Goal: Obtain resource: Obtain resource

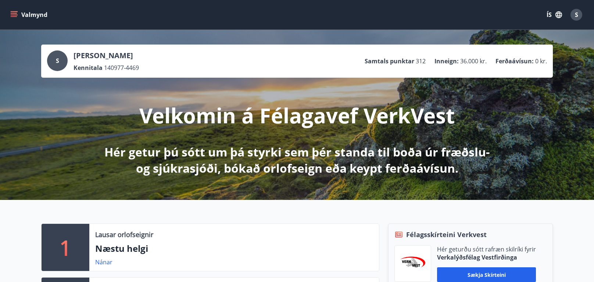
click at [12, 15] on icon "menu" at bounding box center [15, 14] width 8 height 1
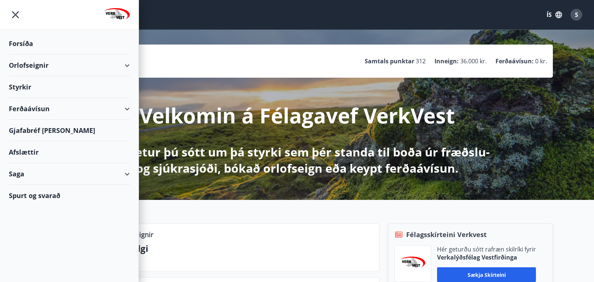
click at [128, 65] on div "Orlofseignir" at bounding box center [69, 65] width 121 height 22
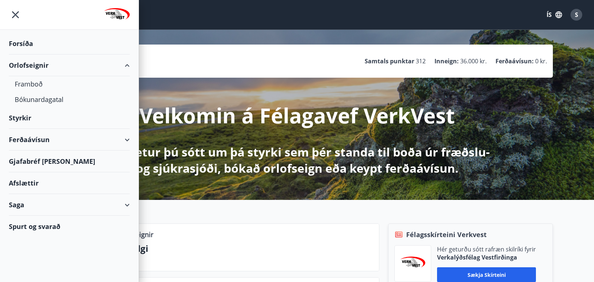
click at [128, 65] on div "Orlofseignir" at bounding box center [69, 65] width 121 height 22
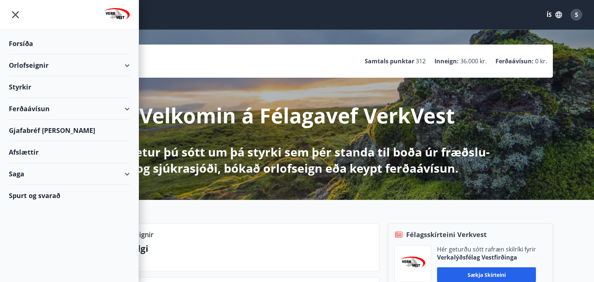
click at [289, 160] on p "Hér getur þú sótt um þá styrki sem þér standa til boða úr fræðslu- og sjúkrasjó…" at bounding box center [297, 160] width 388 height 32
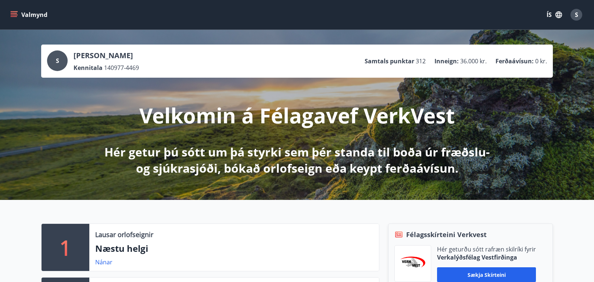
click at [14, 14] on icon "menu" at bounding box center [13, 14] width 7 height 7
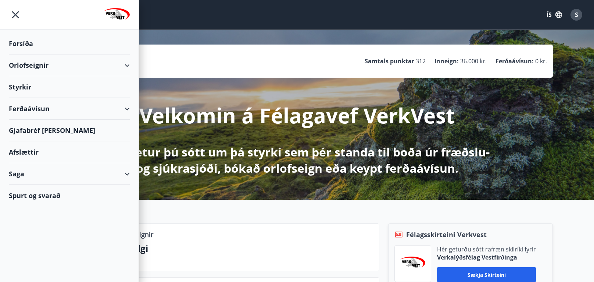
click at [40, 66] on div "Orlofseignir" at bounding box center [69, 65] width 121 height 22
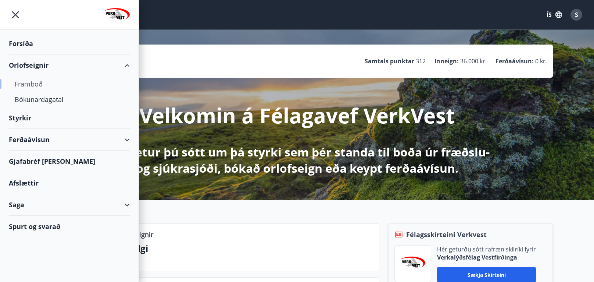
click at [34, 85] on div "Framboð" at bounding box center [69, 83] width 109 height 15
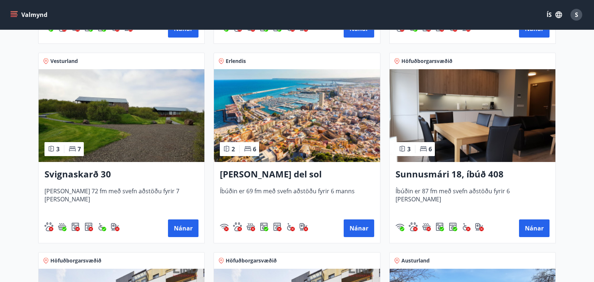
scroll to position [343, 0]
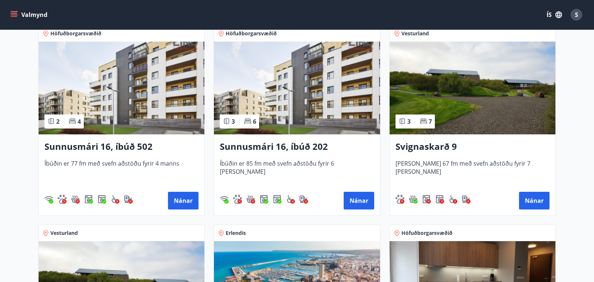
click at [475, 91] on img at bounding box center [473, 88] width 166 height 93
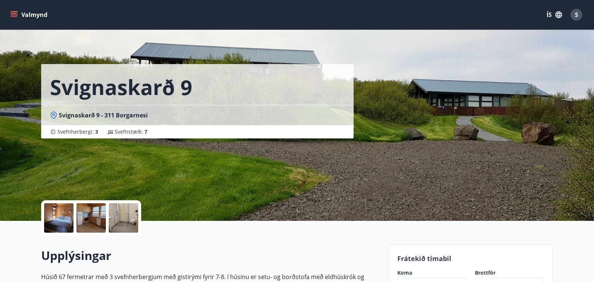
click at [64, 219] on div at bounding box center [58, 217] width 29 height 29
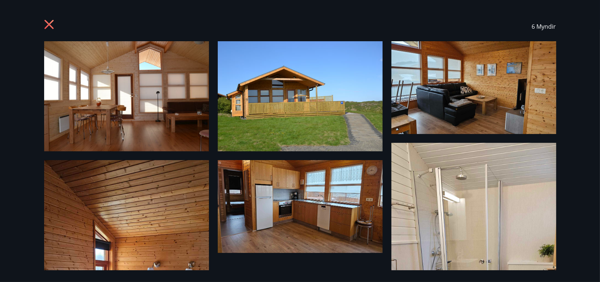
click at [129, 92] on img at bounding box center [126, 96] width 165 height 110
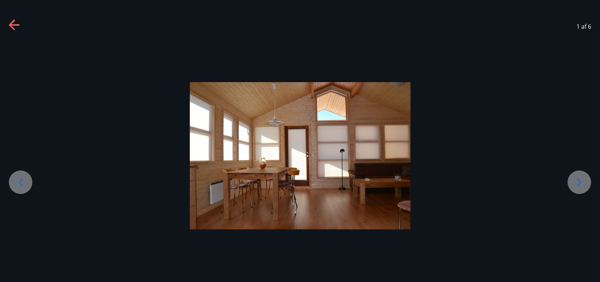
click at [583, 183] on icon at bounding box center [579, 182] width 12 height 12
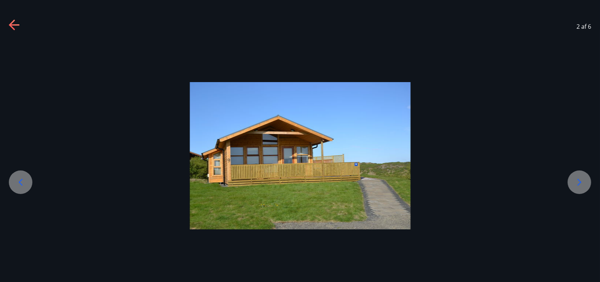
click at [582, 183] on icon at bounding box center [579, 182] width 12 height 12
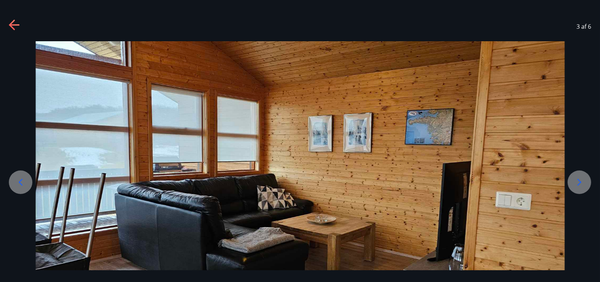
click at [582, 183] on icon at bounding box center [579, 182] width 12 height 12
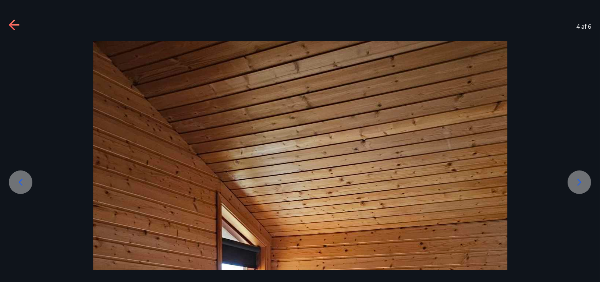
click at [582, 183] on icon at bounding box center [579, 182] width 12 height 12
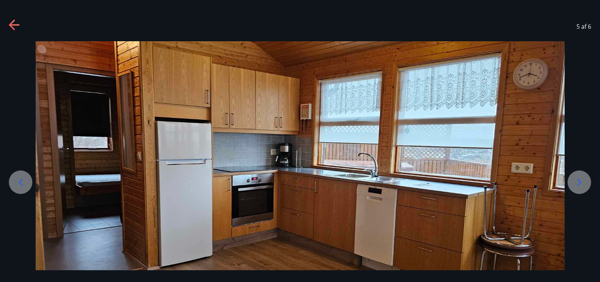
click at [582, 183] on icon at bounding box center [579, 182] width 12 height 12
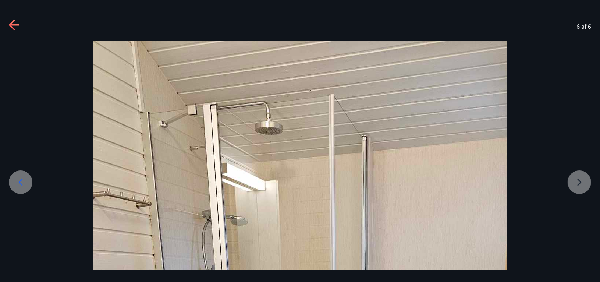
click at [14, 24] on icon at bounding box center [15, 25] width 12 height 12
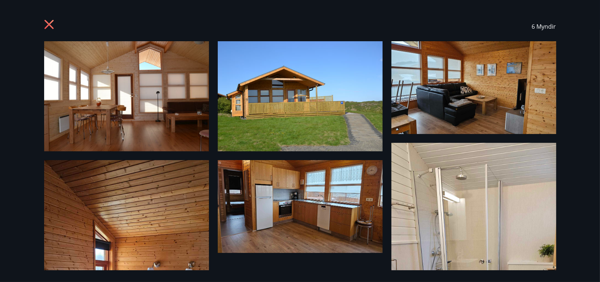
click at [48, 24] on icon at bounding box center [48, 24] width 9 height 9
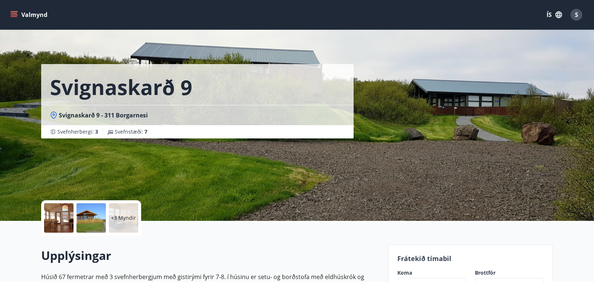
click at [66, 218] on div at bounding box center [58, 217] width 29 height 29
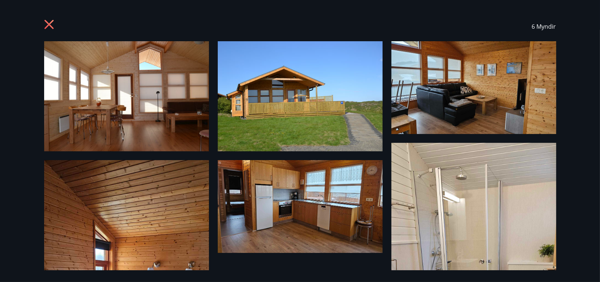
click at [48, 26] on icon at bounding box center [50, 25] width 12 height 12
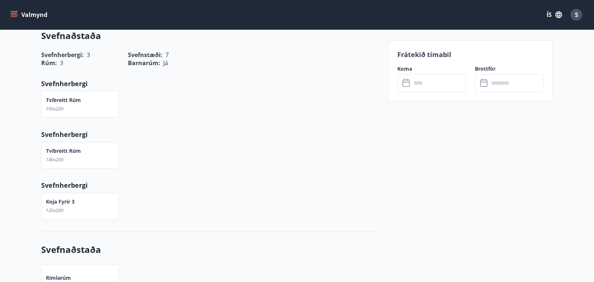
scroll to position [171, 0]
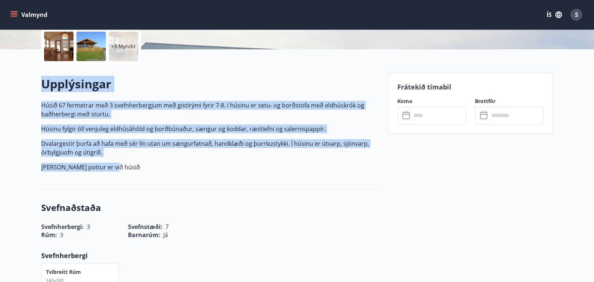
drag, startPoint x: 118, startPoint y: 168, endPoint x: 43, endPoint y: 81, distance: 115.3
click at [43, 81] on div "Upplýsingar Húsið 67 fermetrar með 3 svefnherbergjum með gistirými fyrir 7-8. í…" at bounding box center [210, 126] width 338 height 101
drag, startPoint x: 43, startPoint y: 81, endPoint x: 49, endPoint y: 86, distance: 7.8
copy div "Upplýsingar Húsið 67 fermetrar með 3 svefnherbergjum með gistirými fyrir 7-8. í…"
click at [17, 12] on icon "menu" at bounding box center [13, 14] width 7 height 7
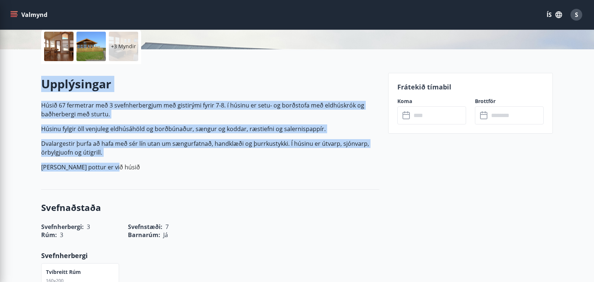
click at [321, 168] on p "[PERSON_NAME] pottur er við húsið" at bounding box center [210, 167] width 338 height 9
click at [16, 15] on icon "menu" at bounding box center [15, 14] width 8 height 1
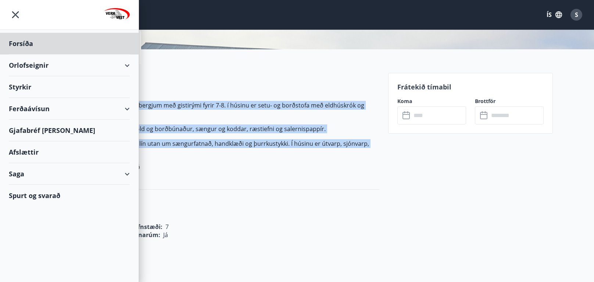
click at [22, 54] on div "Styrkir" at bounding box center [69, 44] width 121 height 22
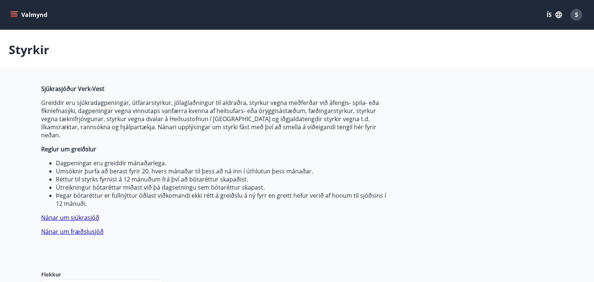
type input "***"
click at [13, 18] on button "Valmynd" at bounding box center [30, 14] width 42 height 13
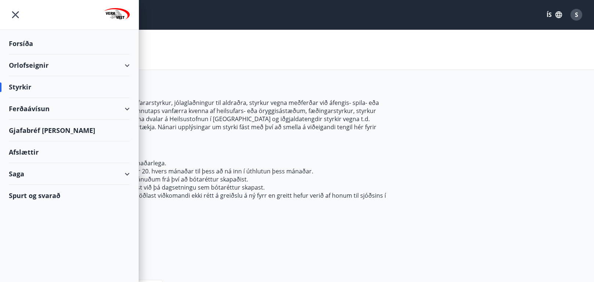
click at [21, 67] on div "Orlofseignir" at bounding box center [69, 65] width 121 height 22
